Goal: Contribute content: Contribute content

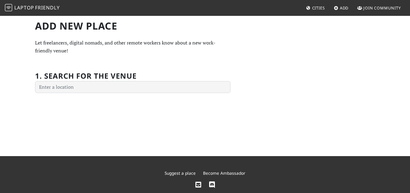
click at [150, 67] on div "1. Search for the venue" at bounding box center [132, 78] width 195 height 29
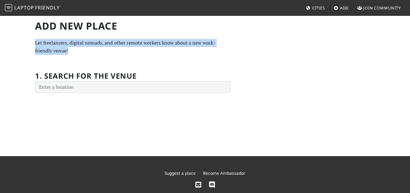
drag, startPoint x: 31, startPoint y: 39, endPoint x: 106, endPoint y: 55, distance: 77.1
click at [106, 55] on div "Add new Place Let freelancers, digital nomads, and other remote workers know ab…" at bounding box center [205, 85] width 410 height 141
click at [87, 54] on p "Let freelancers, digital nomads, and other remote workers know about a new work…" at bounding box center [132, 47] width 195 height 16
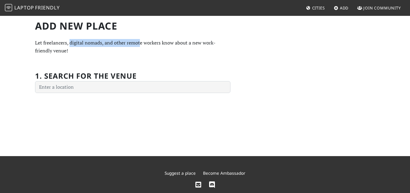
drag, startPoint x: 69, startPoint y: 44, endPoint x: 140, endPoint y: 44, distance: 70.4
click at [140, 44] on p "Let freelancers, digital nomads, and other remote workers know about a new work…" at bounding box center [132, 47] width 195 height 16
click at [129, 51] on p "Let freelancers, digital nomads, and other remote workers know about a new work…" at bounding box center [132, 47] width 195 height 16
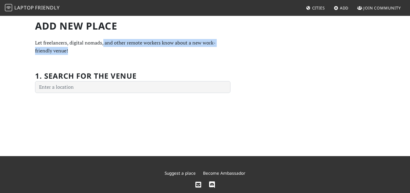
drag, startPoint x: 103, startPoint y: 44, endPoint x: 202, endPoint y: 62, distance: 100.6
click at [248, 54] on div "Add new Place Let freelancers, digital nomads, and other remote workers know ab…" at bounding box center [204, 56] width 347 height 73
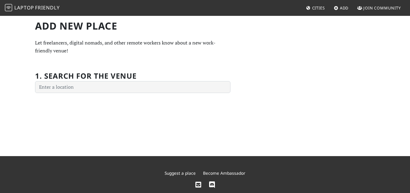
click at [134, 76] on h2 "1. Search for the venue" at bounding box center [86, 76] width 102 height 9
drag, startPoint x: 66, startPoint y: 50, endPoint x: 88, endPoint y: 65, distance: 27.3
click at [87, 53] on div "Add new Place Let freelancers, digital nomads, and other remote workers know ab…" at bounding box center [132, 56] width 203 height 73
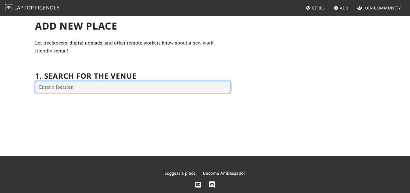
click at [97, 85] on input "text" at bounding box center [132, 87] width 195 height 12
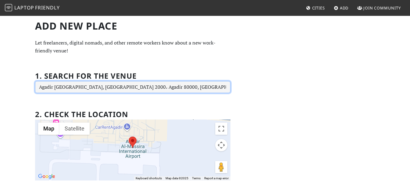
type input "Agadir Al-Massira International Airport, BP 2000، Agadir 80000, Morocco"
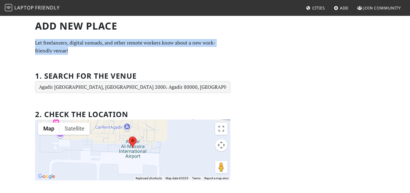
drag, startPoint x: 119, startPoint y: 52, endPoint x: 131, endPoint y: 55, distance: 12.4
click at [131, 55] on div "Add new Place Let freelancers, digital nomads, and other remote workers know ab…" at bounding box center [205, 137] width 410 height 245
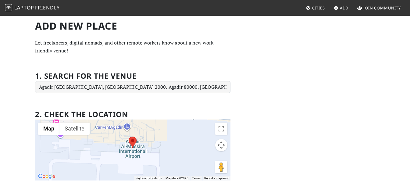
click at [85, 55] on div "Add new Place Let freelancers, digital nomads, and other remote workers know ab…" at bounding box center [132, 128] width 203 height 216
drag, startPoint x: 70, startPoint y: 42, endPoint x: 110, endPoint y: 63, distance: 45.0
click at [112, 43] on p "Let freelancers, digital nomads, and other remote workers know about a new work…" at bounding box center [132, 47] width 195 height 16
click at [111, 62] on div "Add new Place Let freelancers, digital nomads, and other remote workers know ab…" at bounding box center [132, 128] width 203 height 216
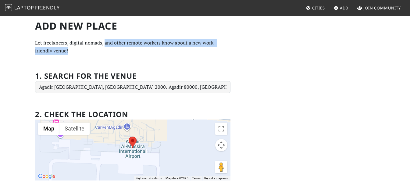
drag, startPoint x: 103, startPoint y: 45, endPoint x: 237, endPoint y: 52, distance: 134.0
click at [238, 48] on div "Add new Place Let freelancers, digital nomads, and other remote workers know ab…" at bounding box center [204, 128] width 347 height 216
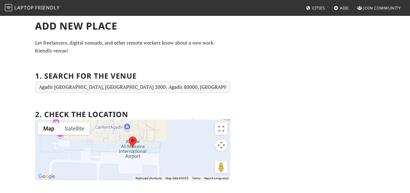
click at [207, 60] on div "Add new Place Let freelancers, digital nomads, and other remote workers know ab…" at bounding box center [132, 128] width 203 height 216
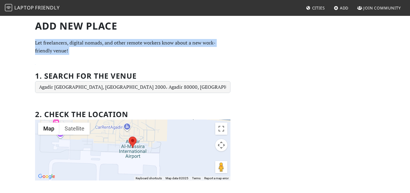
drag, startPoint x: 76, startPoint y: 57, endPoint x: 24, endPoint y: 43, distance: 54.1
click at [24, 43] on div "Add new Place Let freelancers, digital nomads, and other remote workers know ab…" at bounding box center [205, 137] width 410 height 245
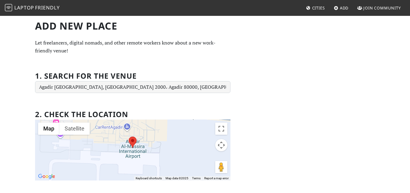
click at [30, 6] on span "Laptop" at bounding box center [24, 7] width 20 height 7
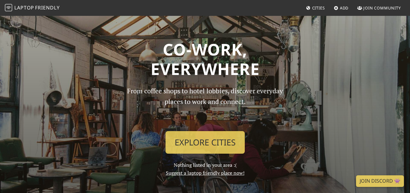
click at [316, 9] on span "Cities" at bounding box center [318, 7] width 13 height 5
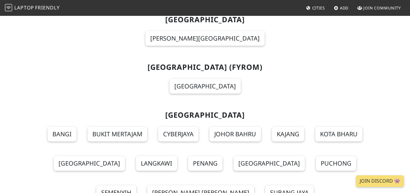
scroll to position [4176, 0]
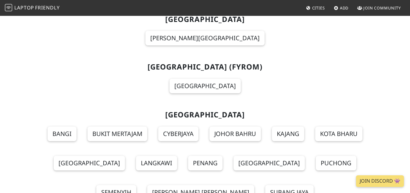
drag, startPoint x: 293, startPoint y: 36, endPoint x: 236, endPoint y: 49, distance: 58.7
drag, startPoint x: 236, startPoint y: 49, endPoint x: 167, endPoint y: 50, distance: 68.9
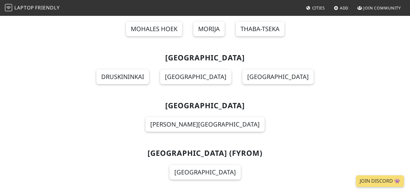
scroll to position [4084, 0]
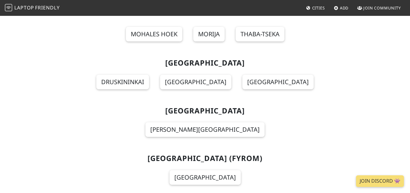
drag, startPoint x: 203, startPoint y: 90, endPoint x: 173, endPoint y: 90, distance: 30.2
drag, startPoint x: 178, startPoint y: 50, endPoint x: 287, endPoint y: 41, distance: 109.2
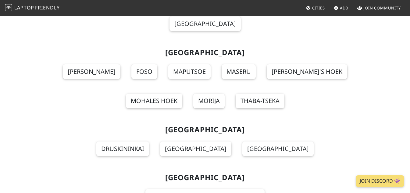
scroll to position [3993, 0]
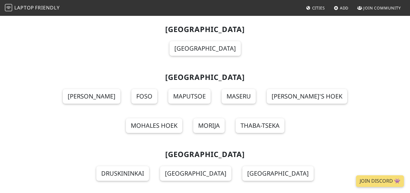
drag, startPoint x: 230, startPoint y: 59, endPoint x: 168, endPoint y: 57, distance: 61.3
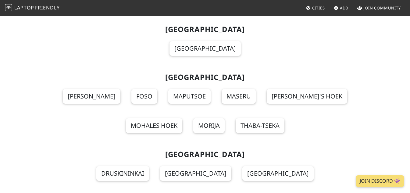
drag, startPoint x: 186, startPoint y: 62, endPoint x: 233, endPoint y: 62, distance: 47.2
drag, startPoint x: 220, startPoint y: 62, endPoint x: 165, endPoint y: 62, distance: 55.2
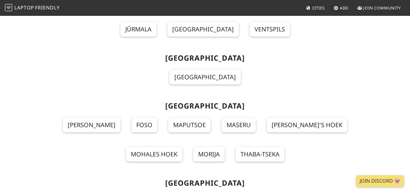
scroll to position [3902, 0]
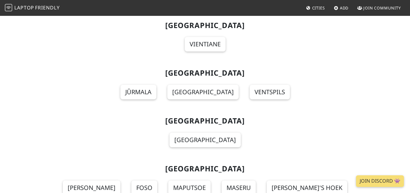
drag, startPoint x: 186, startPoint y: 107, endPoint x: 225, endPoint y: 108, distance: 39.7
drag, startPoint x: 217, startPoint y: 54, endPoint x: 153, endPoint y: 55, distance: 63.4
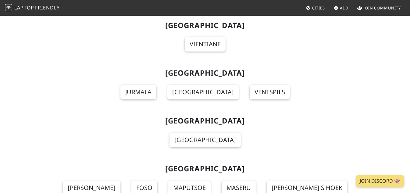
drag, startPoint x: 188, startPoint y: 55, endPoint x: 224, endPoint y: 57, distance: 36.6
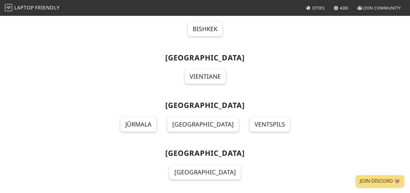
scroll to position [3810, 0]
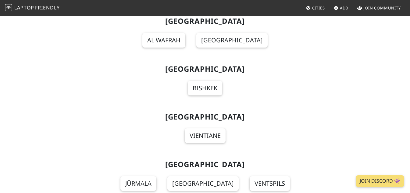
drag, startPoint x: 221, startPoint y: 42, endPoint x: 187, endPoint y: 44, distance: 34.8
drag, startPoint x: 185, startPoint y: 43, endPoint x: 253, endPoint y: 43, distance: 68.0
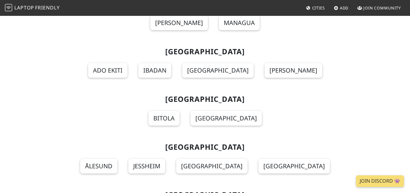
scroll to position [5151, 0]
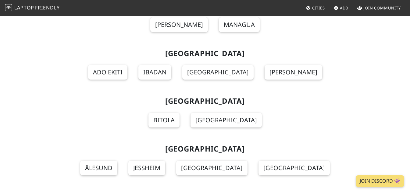
drag, startPoint x: 304, startPoint y: 127, endPoint x: 272, endPoint y: 150, distance: 39.2
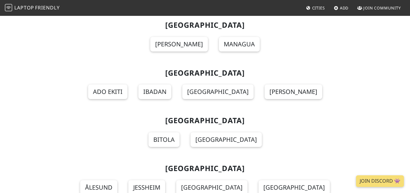
scroll to position [5121, 0]
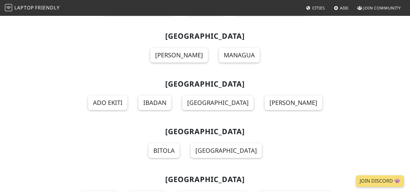
drag, startPoint x: 272, startPoint y: 150, endPoint x: 251, endPoint y: 148, distance: 21.1
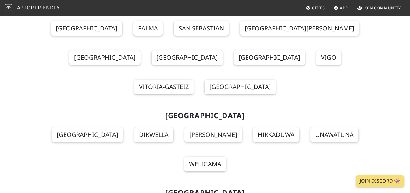
scroll to position [6736, 0]
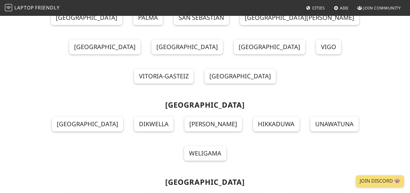
drag, startPoint x: 265, startPoint y: 119, endPoint x: 110, endPoint y: 119, distance: 155.5
drag, startPoint x: 118, startPoint y: 115, endPoint x: 136, endPoint y: 115, distance: 18.3
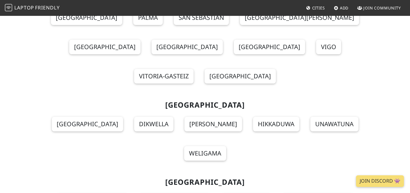
drag, startPoint x: 156, startPoint y: 123, endPoint x: 297, endPoint y: 120, distance: 141.2
drag, startPoint x: 272, startPoint y: 121, endPoint x: 260, endPoint y: 55, distance: 66.5
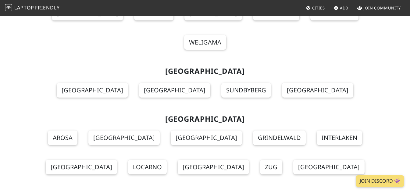
scroll to position [6858, 0]
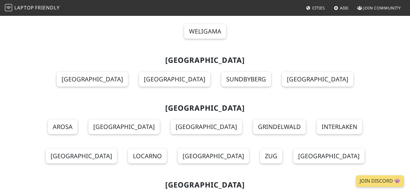
drag, startPoint x: 287, startPoint y: 48, endPoint x: 113, endPoint y: 70, distance: 175.4
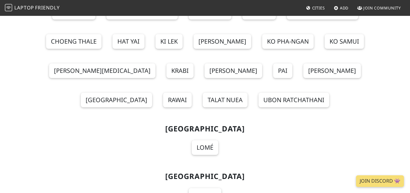
scroll to position [7224, 0]
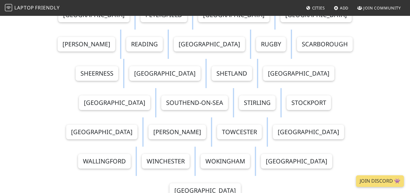
drag, startPoint x: 167, startPoint y: 38, endPoint x: 272, endPoint y: 144, distance: 149.1
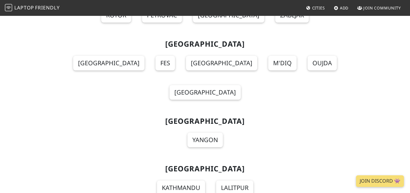
scroll to position [4694, 0]
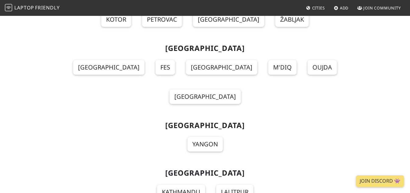
drag, startPoint x: 261, startPoint y: 139, endPoint x: 238, endPoint y: 116, distance: 32.3
click at [238, 116] on div "Cities Albania Berat Durrës Korçë Shkodër Tirana Vlora Algeria Boumerdès Skikda…" at bounding box center [204, 70] width 347 height 9449
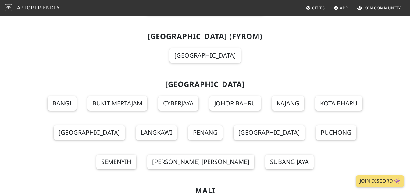
scroll to position [4176, 0]
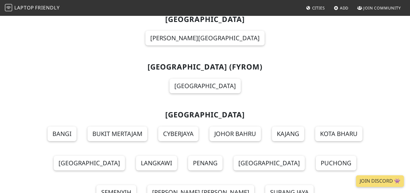
drag, startPoint x: 40, startPoint y: 113, endPoint x: 340, endPoint y: 125, distance: 300.4
drag, startPoint x: 348, startPoint y: 99, endPoint x: 271, endPoint y: 138, distance: 86.7
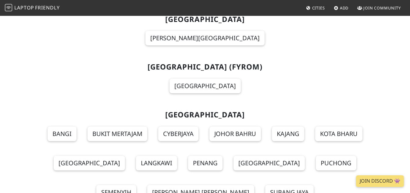
drag, startPoint x: 259, startPoint y: 137, endPoint x: 167, endPoint y: 104, distance: 97.9
drag, startPoint x: 165, startPoint y: 91, endPoint x: 158, endPoint y: 91, distance: 7.4
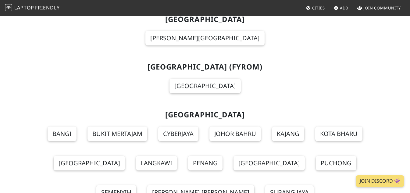
drag, startPoint x: 104, startPoint y: 97, endPoint x: 311, endPoint y: 150, distance: 213.4
drag, startPoint x: 322, startPoint y: 143, endPoint x: 65, endPoint y: 64, distance: 268.4
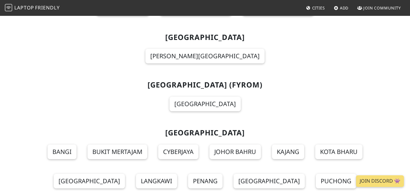
drag, startPoint x: 85, startPoint y: 56, endPoint x: 271, endPoint y: 105, distance: 192.3
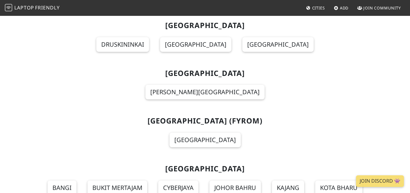
scroll to position [4135, 0]
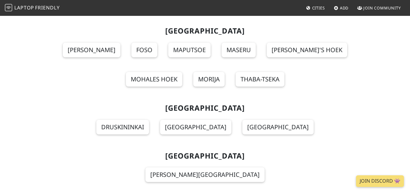
scroll to position [4024, 0]
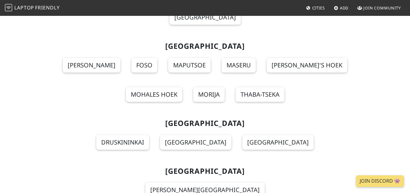
drag, startPoint x: 103, startPoint y: 68, endPoint x: 290, endPoint y: 115, distance: 193.0
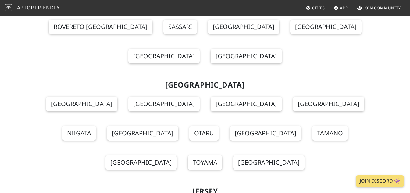
scroll to position [3567, 0]
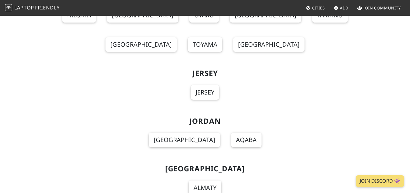
click at [340, 11] on link "Add" at bounding box center [341, 7] width 20 height 11
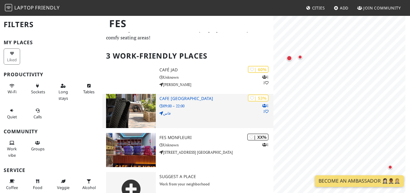
scroll to position [32, 0]
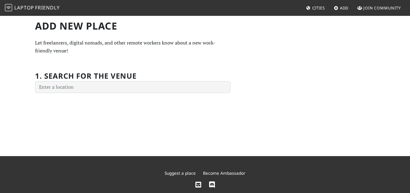
drag, startPoint x: 0, startPoint y: 0, endPoint x: 82, endPoint y: 83, distance: 116.4
click at [82, 81] on div "1. Search for the venue" at bounding box center [132, 78] width 195 height 29
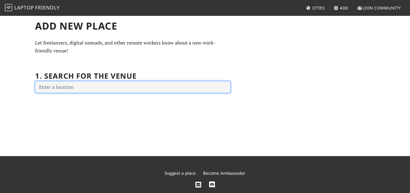
click at [81, 86] on input "text" at bounding box center [132, 87] width 195 height 12
click at [85, 88] on input "text" at bounding box center [132, 87] width 195 height 12
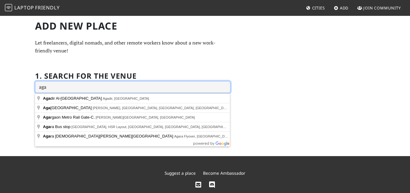
type input "agad"
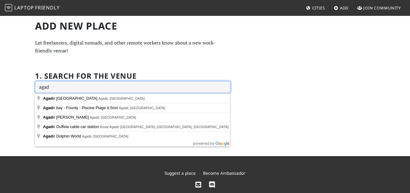
click at [96, 87] on input "agad" at bounding box center [132, 87] width 195 height 12
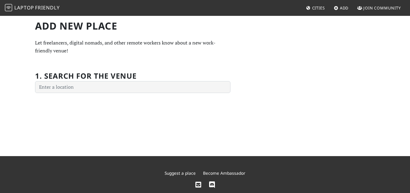
drag, startPoint x: 134, startPoint y: 35, endPoint x: 91, endPoint y: 4, distance: 53.5
click at [128, 32] on div "Add new Place Let freelancers, digital nomads, and other remote workers know ab…" at bounding box center [132, 56] width 203 height 73
